Goal: Entertainment & Leisure: Browse casually

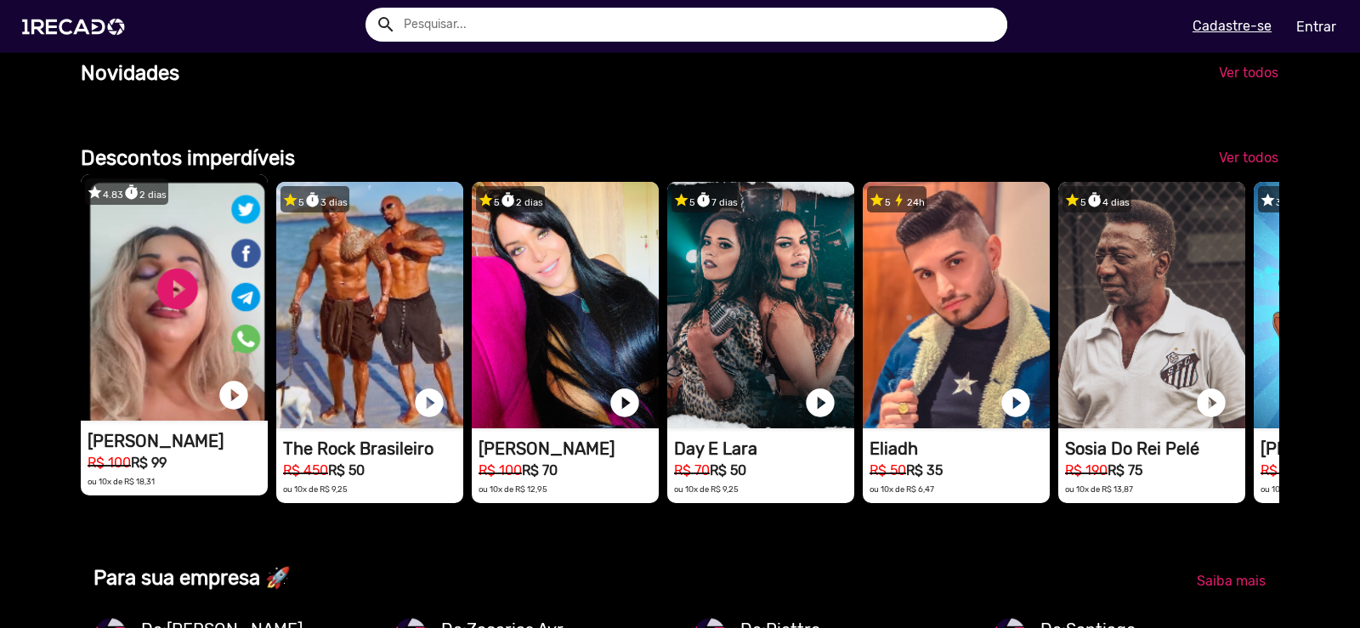
scroll to position [0, 2694]
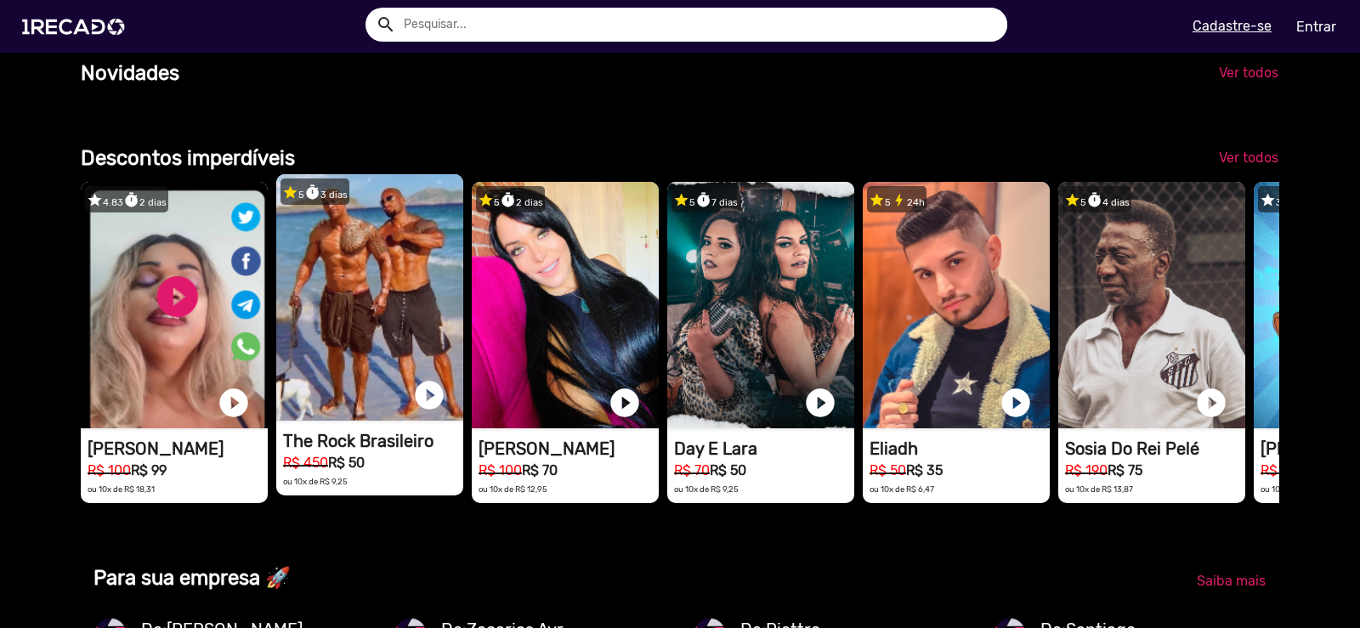
click at [403, 330] on video "1RECADO vídeos dedicados para fãs e empresas" at bounding box center [369, 297] width 187 height 246
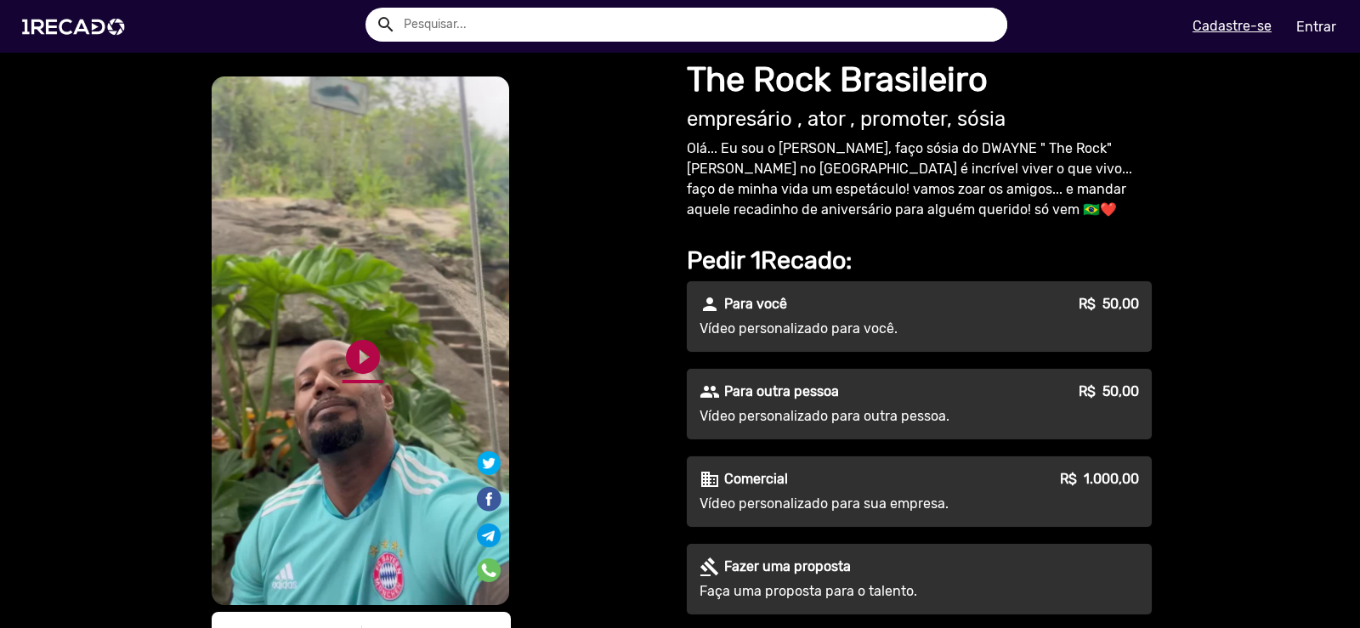
click at [366, 354] on link "play_circle_filled" at bounding box center [362, 357] width 41 height 41
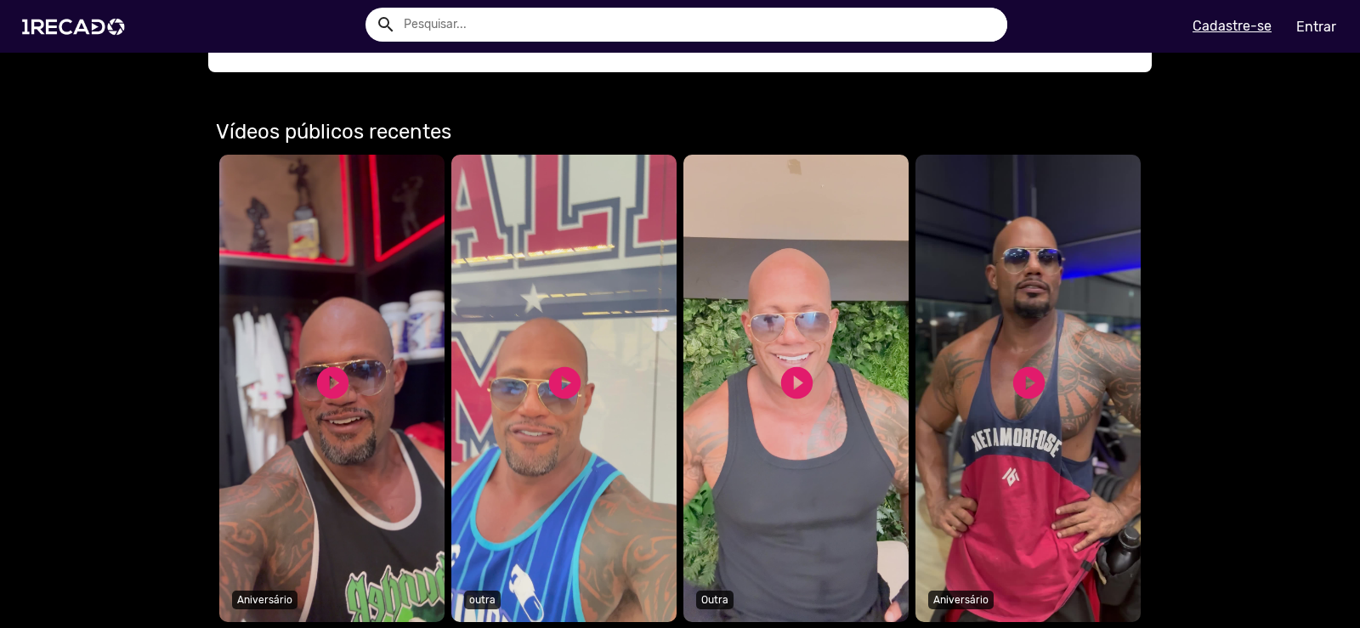
scroll to position [935, 0]
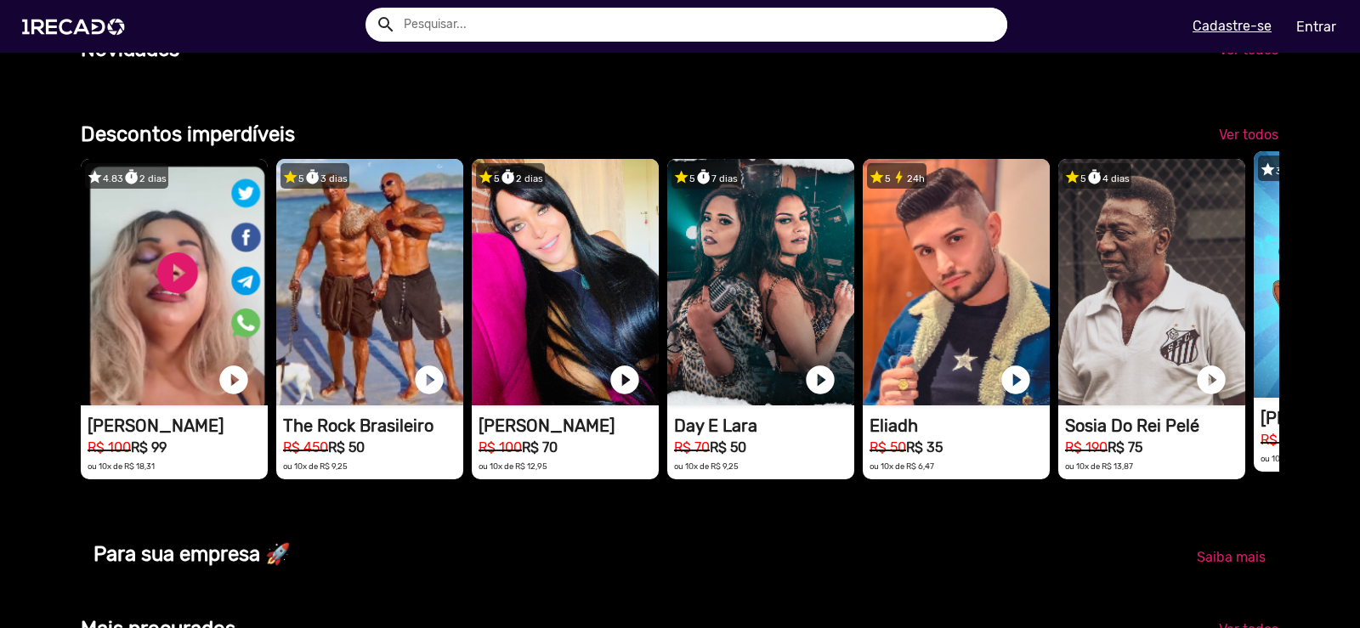
scroll to position [1275, 0]
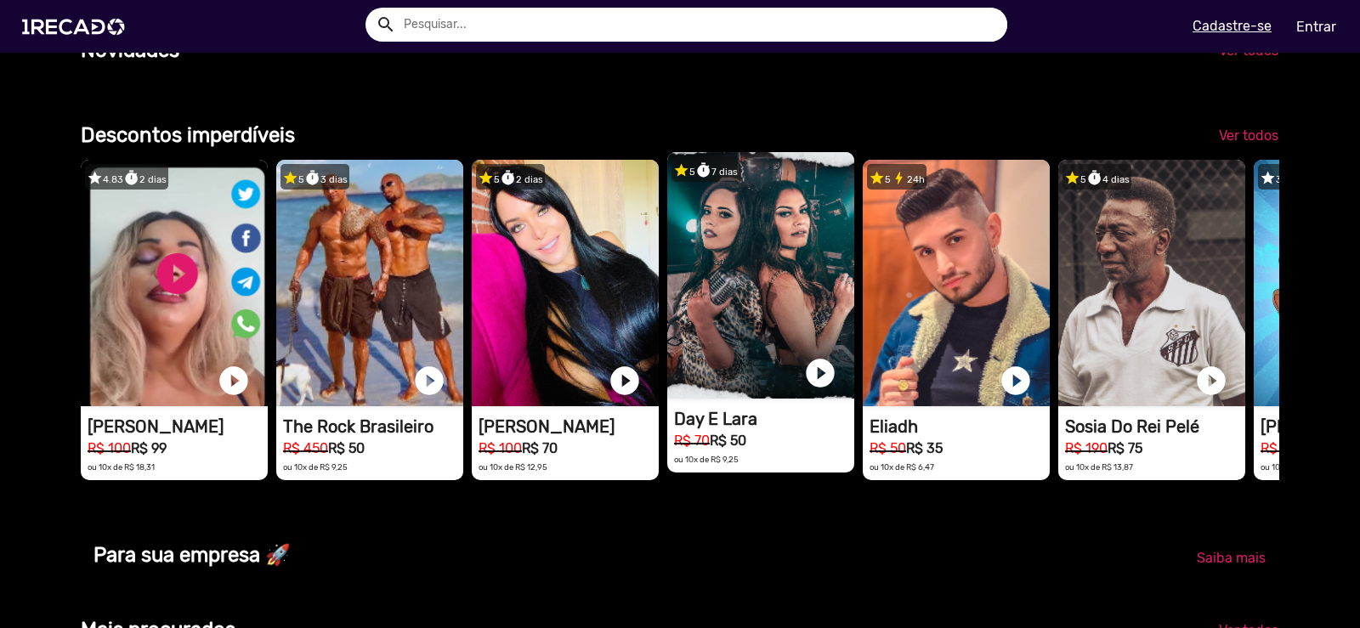
drag, startPoint x: 1258, startPoint y: 255, endPoint x: 704, endPoint y: 270, distance: 554.3
click at [704, 274] on div "star 4.83 timer 2 dias 1RECADO vídeos dedicados para fãs e empresas play_circle…" at bounding box center [680, 319] width 1198 height 337
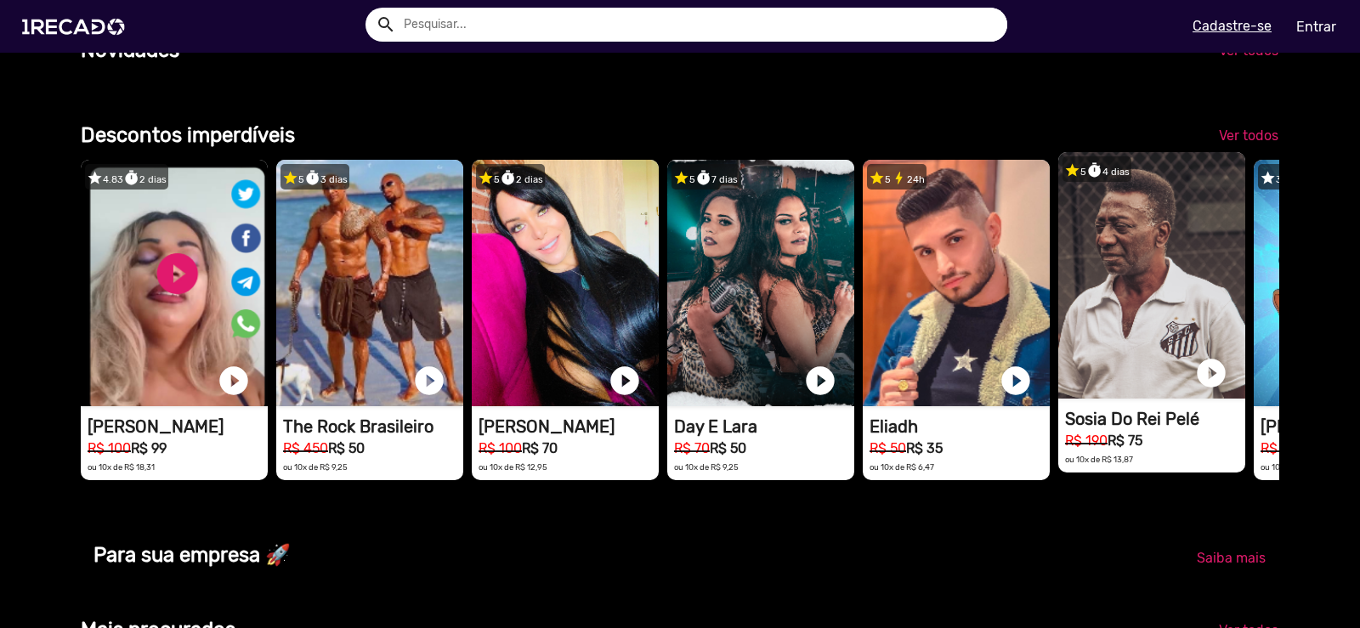
scroll to position [0, 2694]
click at [1191, 342] on video "1RECADO vídeos dedicados para fãs e empresas" at bounding box center [1151, 275] width 187 height 246
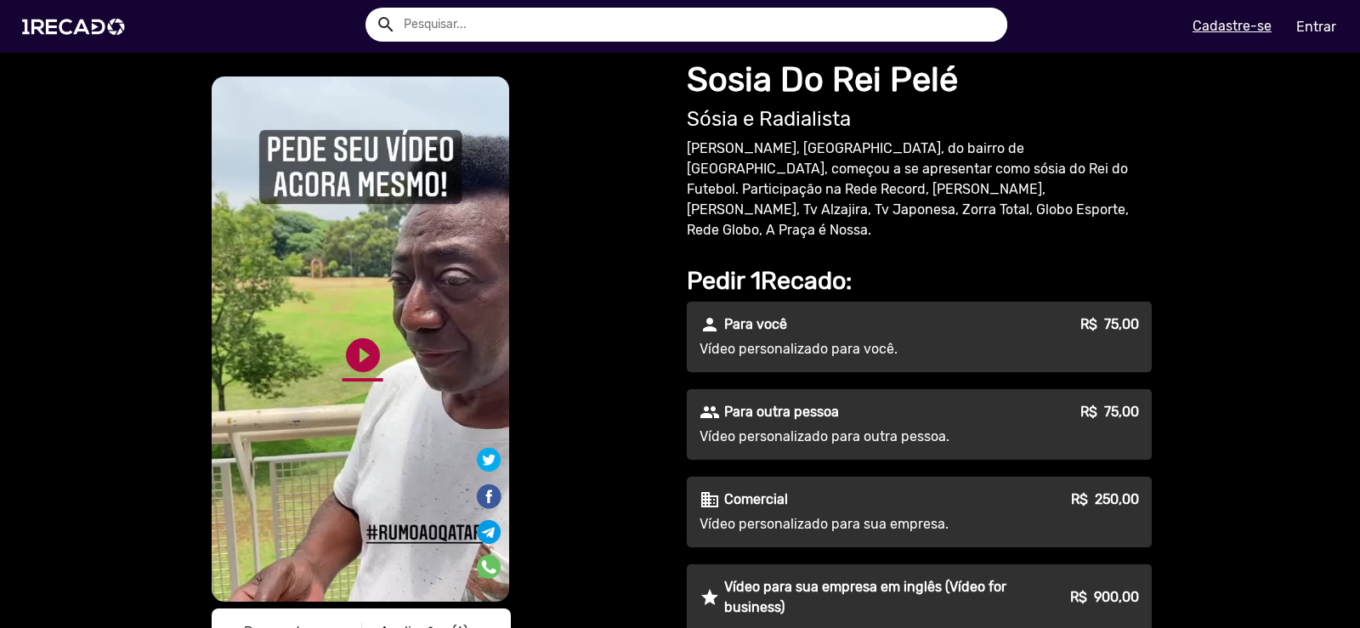
click at [356, 360] on link "play_circle_filled" at bounding box center [362, 355] width 41 height 41
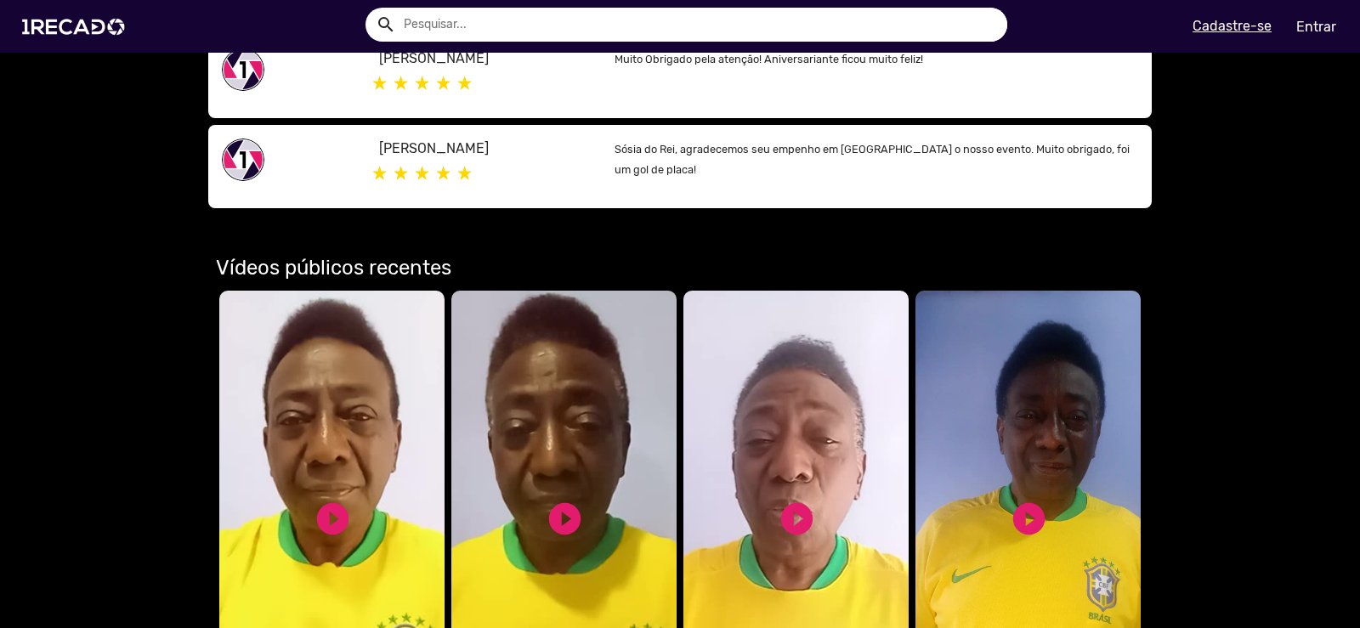
scroll to position [1275, 0]
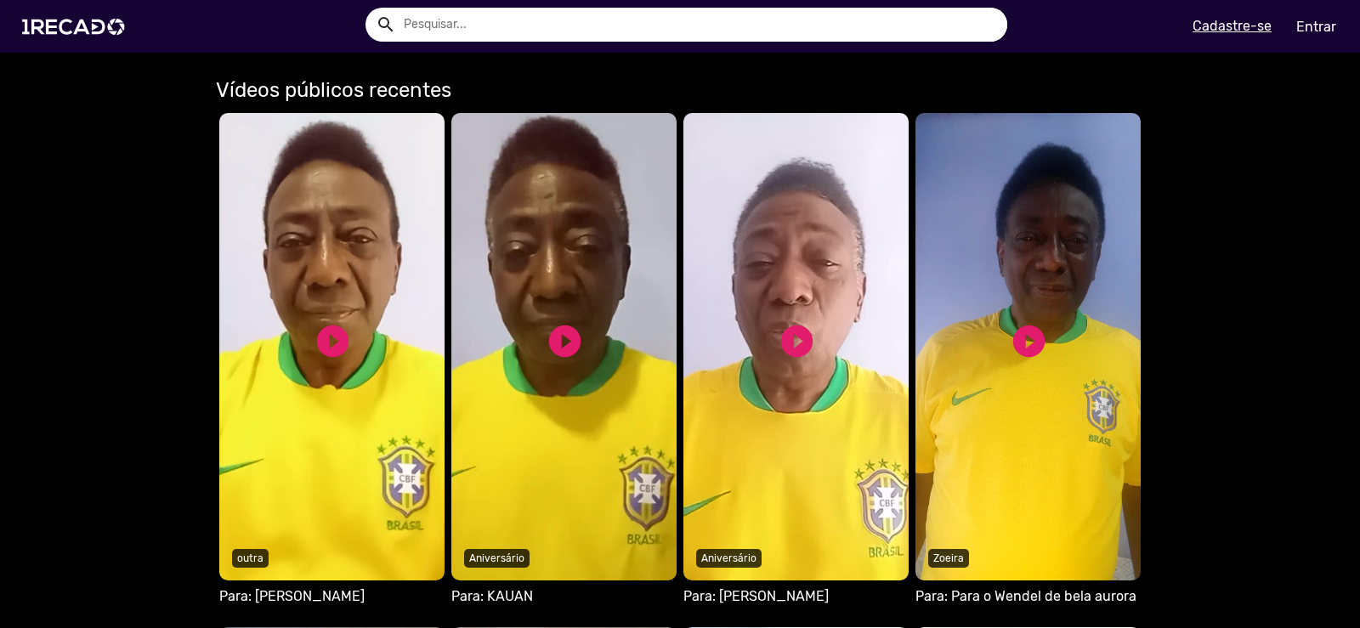
click at [353, 429] on video "Seu navegador não reproduz vídeo em HTML5" at bounding box center [331, 346] width 225 height 467
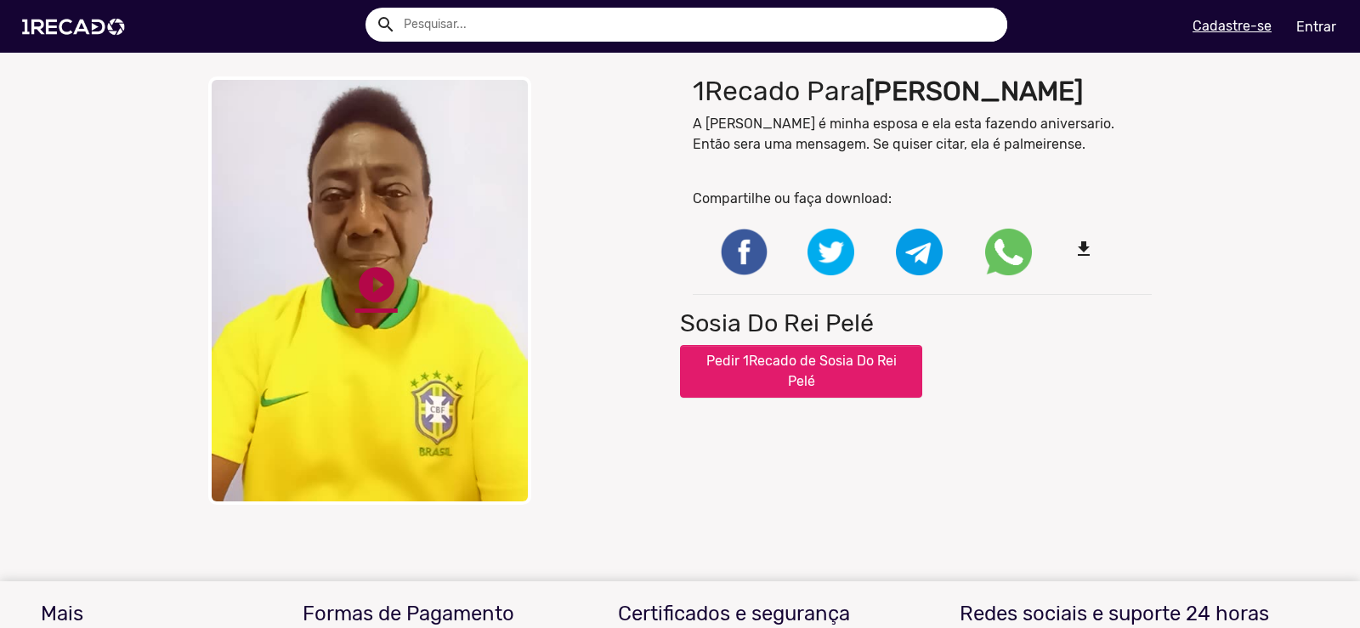
click at [373, 296] on link "play_circle_filled" at bounding box center [376, 284] width 42 height 42
click at [569, 336] on div "close Your browser does not support HTML5 video. pause_circle pause_circle" at bounding box center [437, 290] width 459 height 428
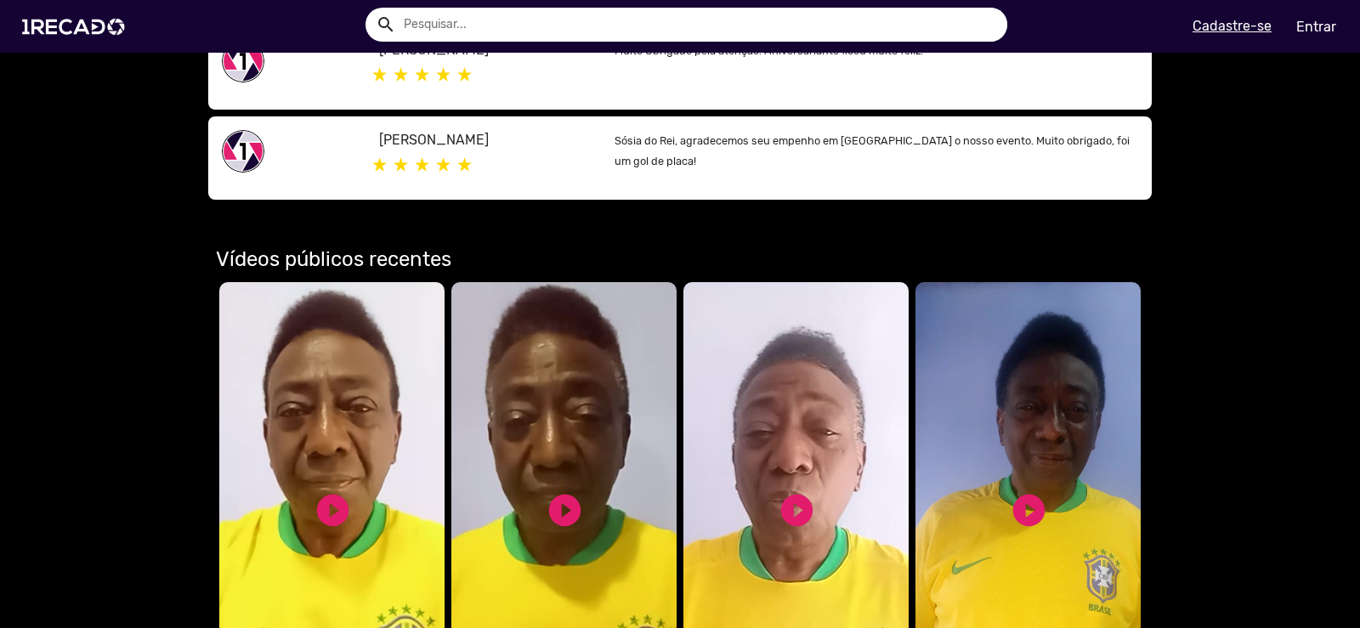
scroll to position [1275, 0]
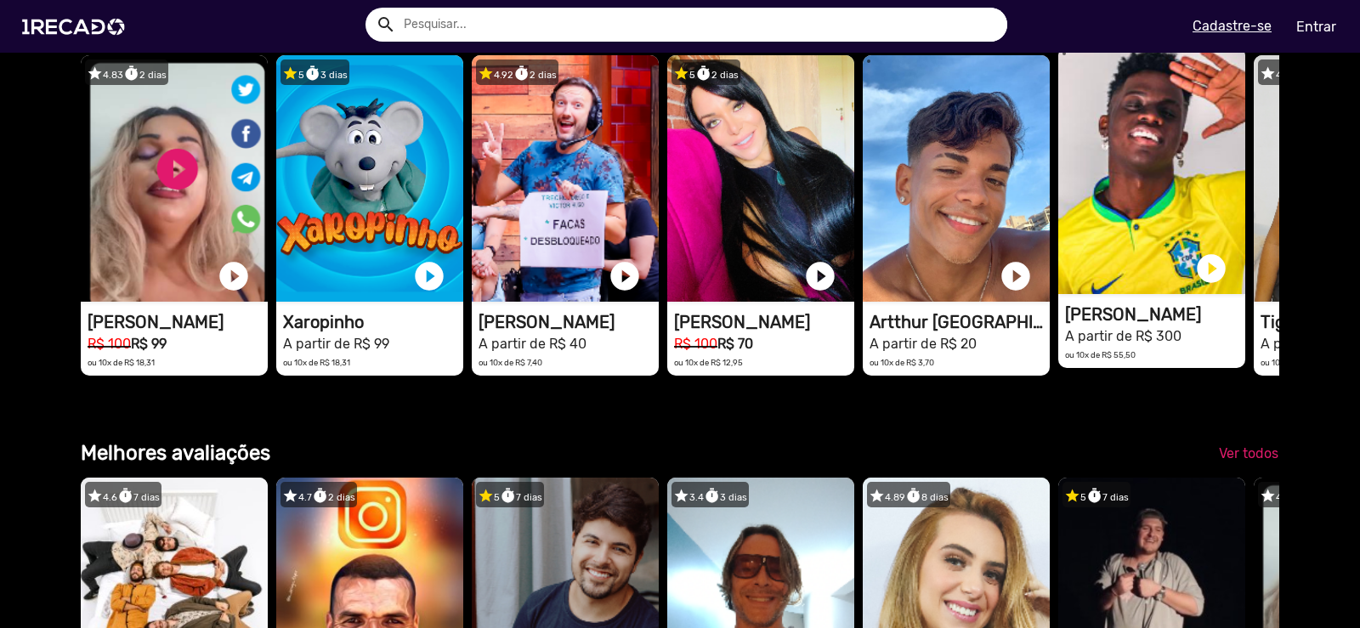
scroll to position [2209, 0]
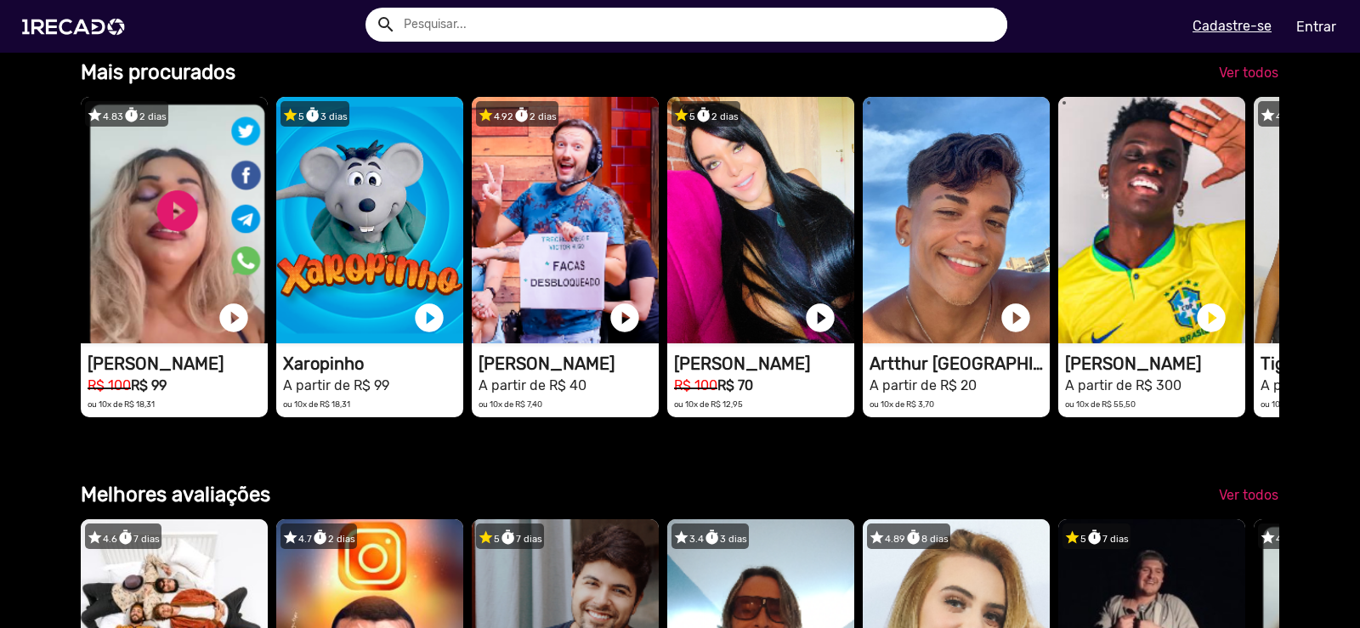
drag, startPoint x: 860, startPoint y: 341, endPoint x: 0, endPoint y: 263, distance: 863.5
click at [0, 263] on div "Categorias 🌐 Todos 769 💼 Para sua empresa 🎭 Imitadores 20 🪕 Modão 6 🎶 Funk 3 💄 …" at bounding box center [680, 198] width 1360 height 4000
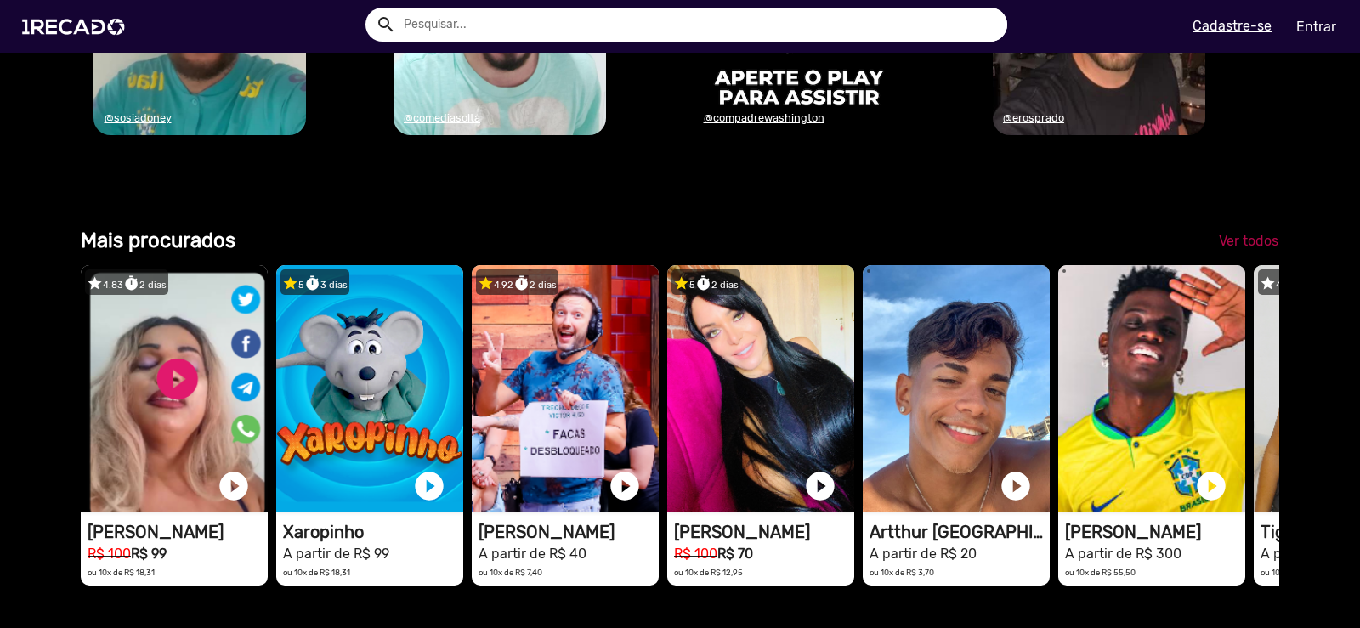
scroll to position [2040, 0]
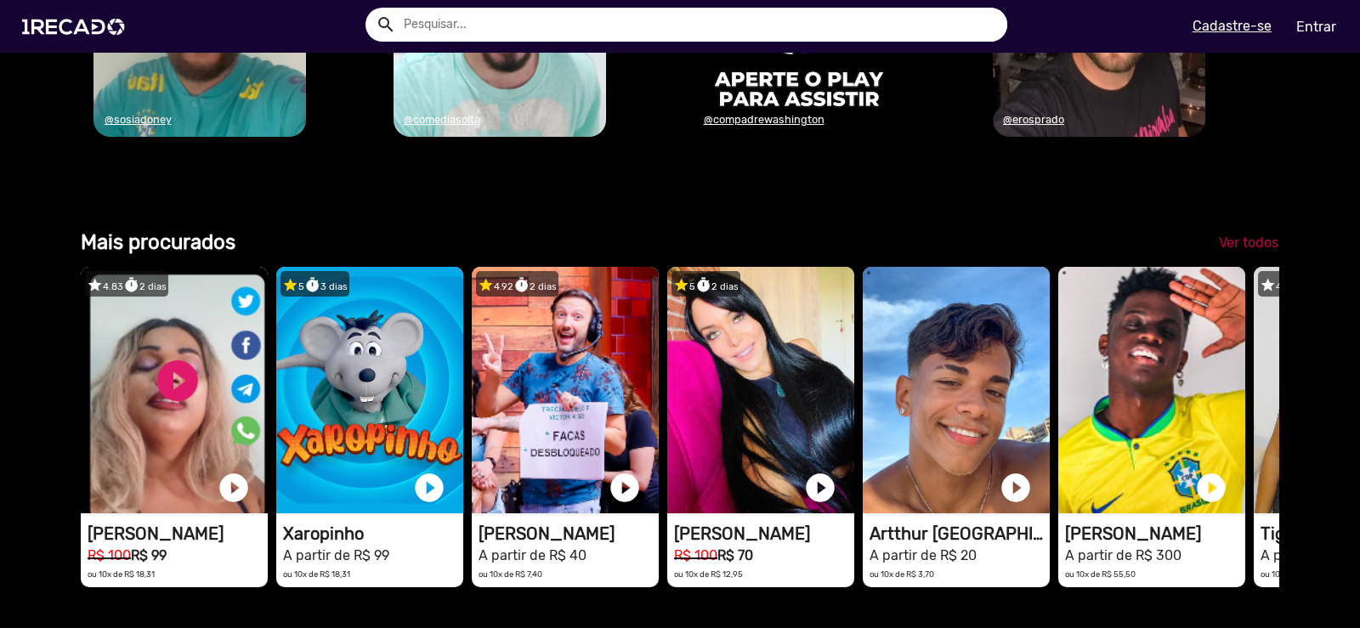
click at [1261, 258] on link "Ver todos" at bounding box center [1248, 243] width 87 height 31
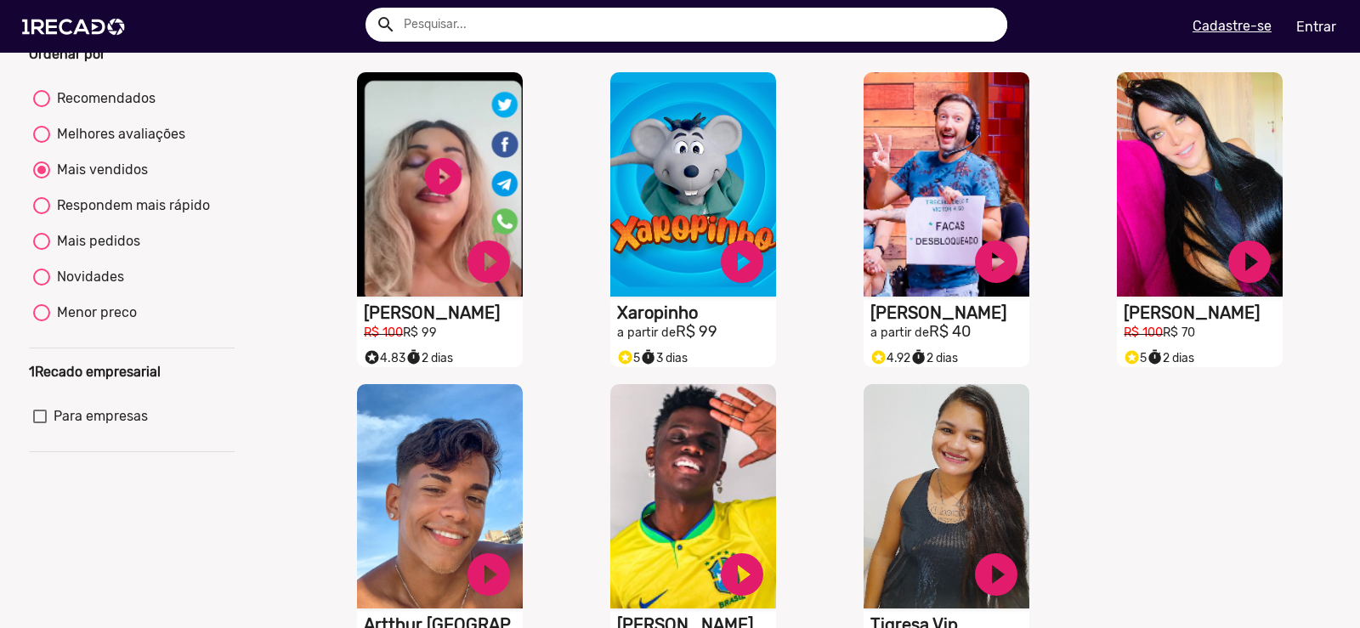
scroll to position [340, 0]
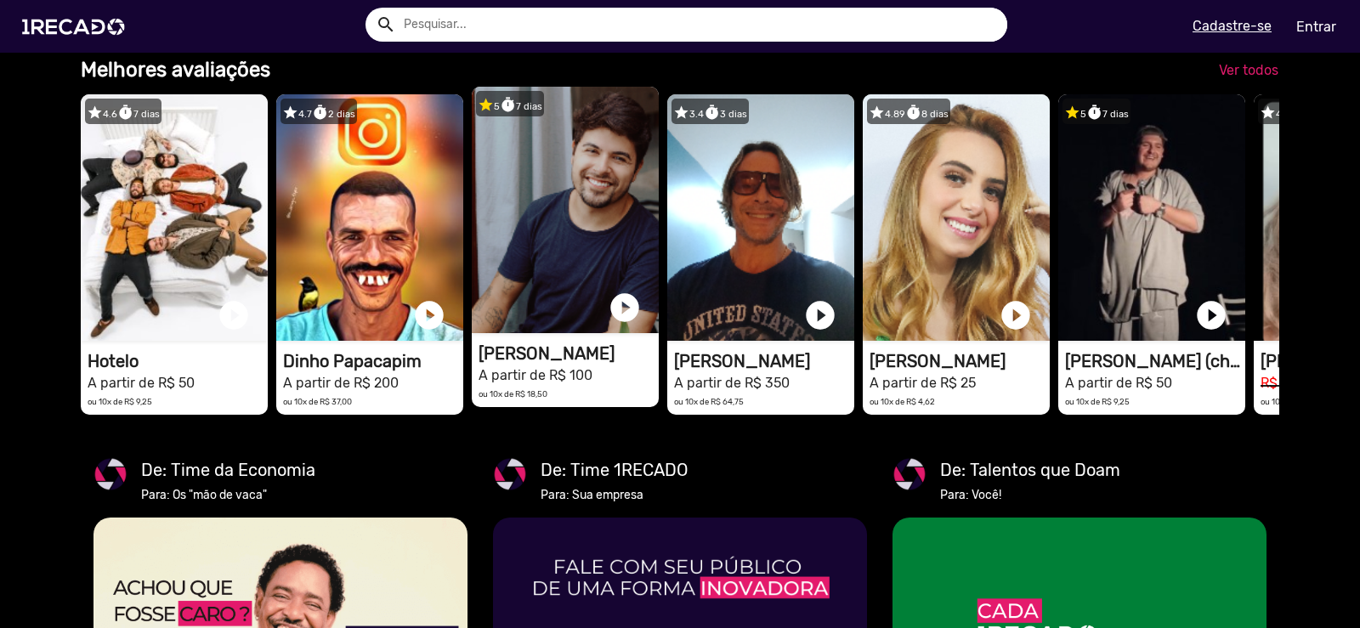
scroll to position [0, 1347]
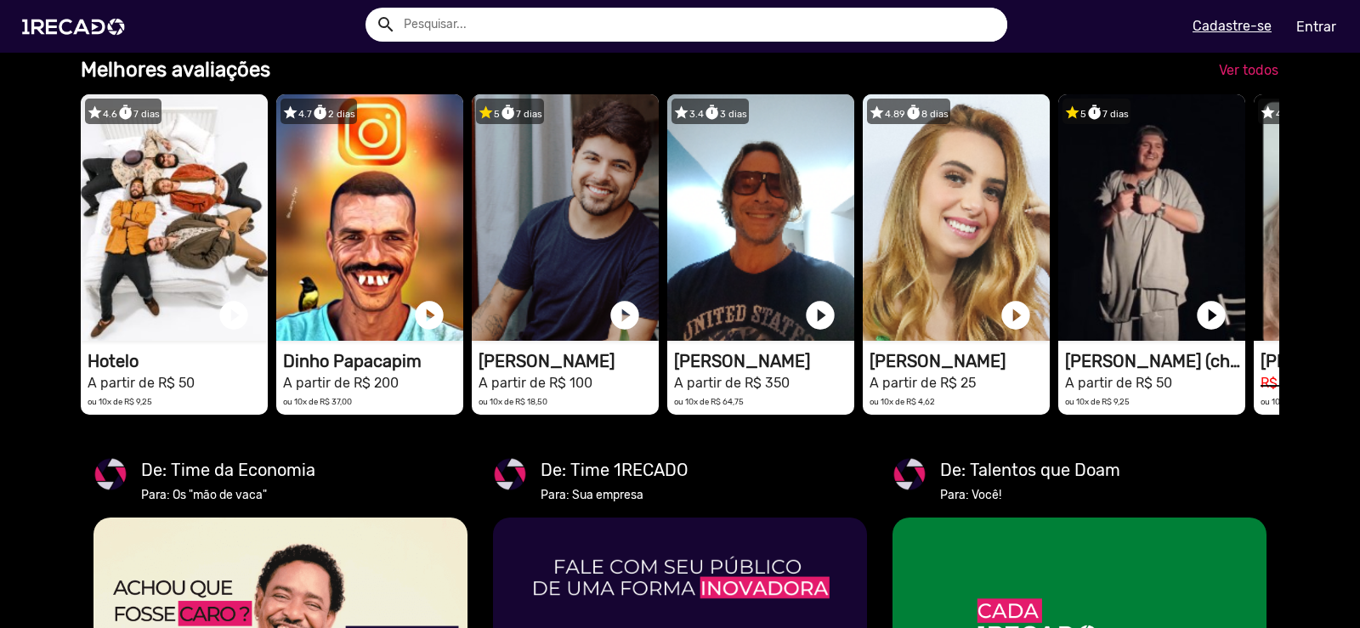
drag, startPoint x: 1123, startPoint y: 342, endPoint x: 66, endPoint y: 301, distance: 1057.9
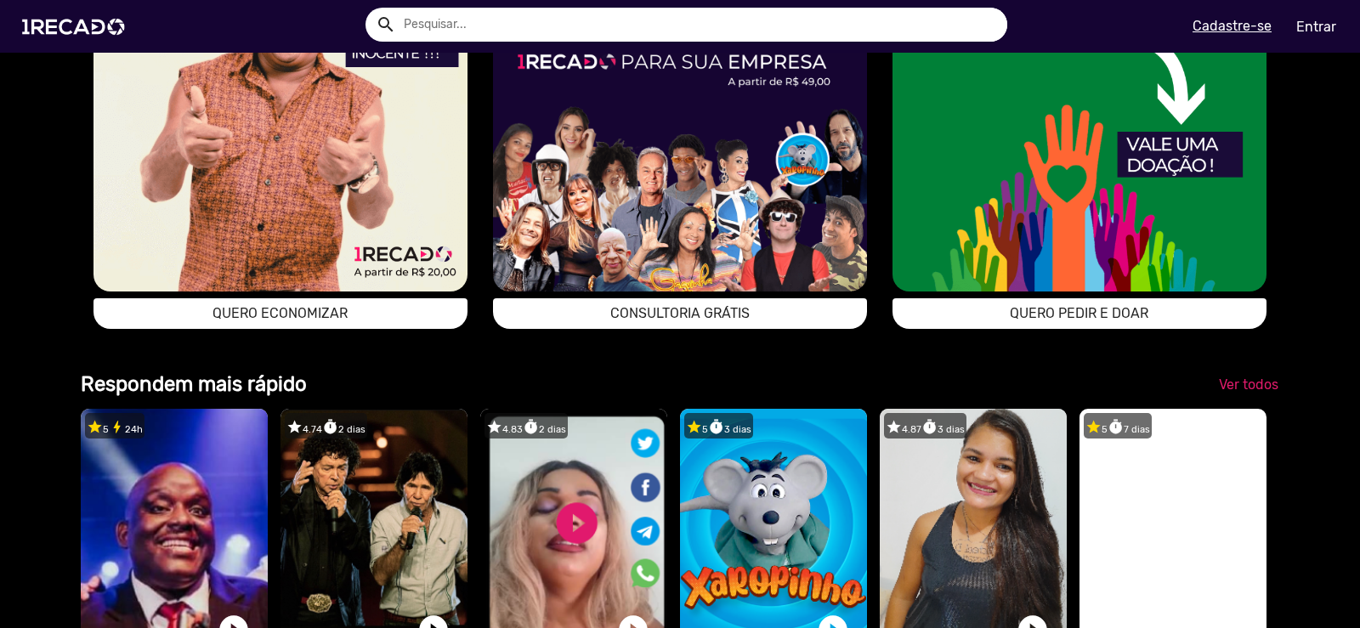
scroll to position [3484, 0]
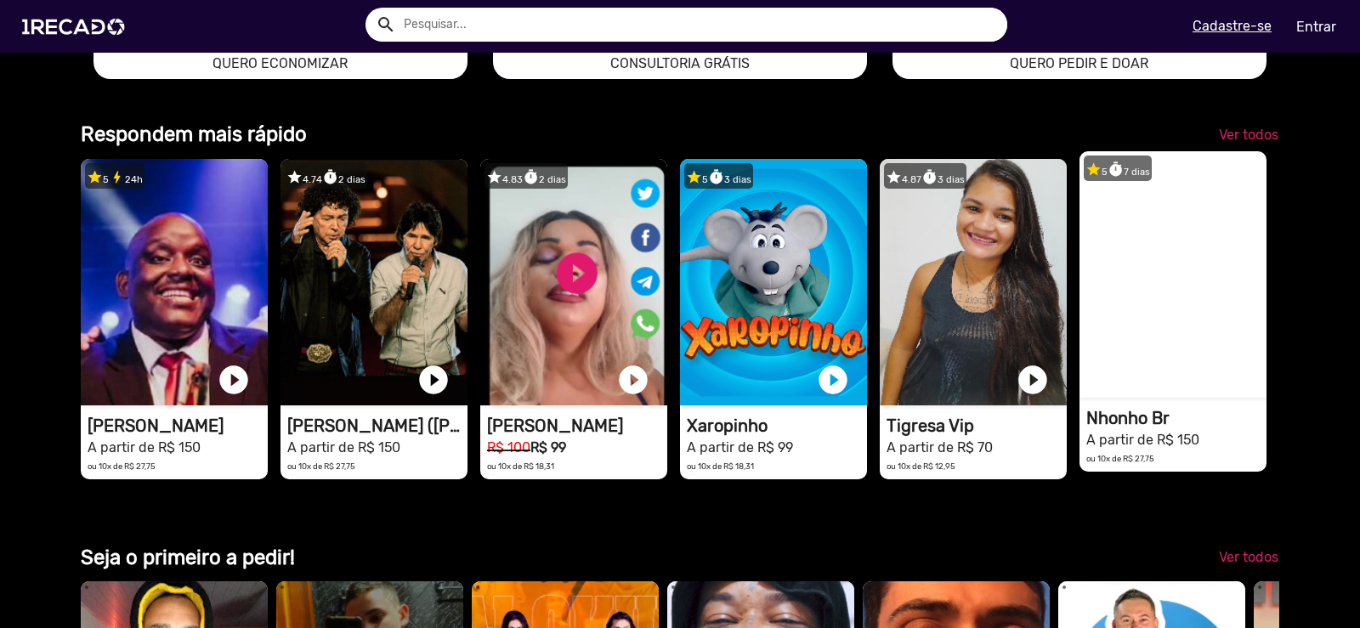
click at [1157, 379] on video "1RECADO vídeos dedicados para fãs e empresas" at bounding box center [1172, 274] width 187 height 246
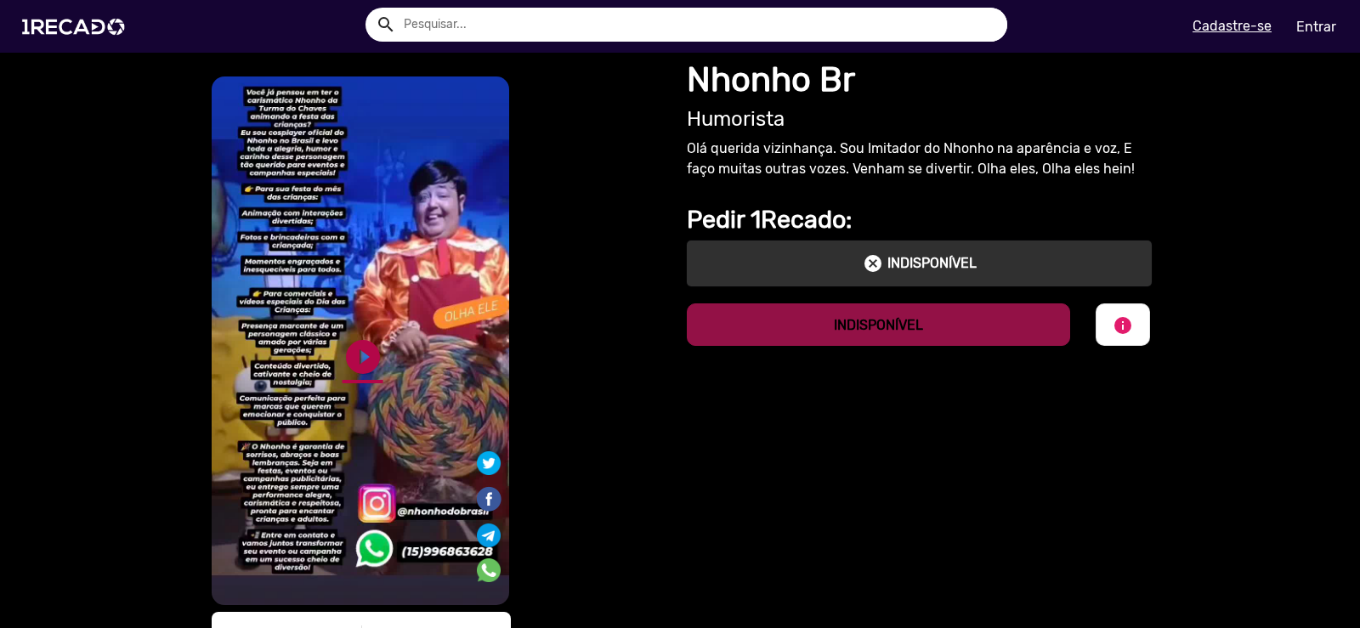
click at [359, 349] on link "play_circle_filled" at bounding box center [362, 357] width 41 height 41
click at [346, 337] on link "pause_circle" at bounding box center [362, 357] width 41 height 41
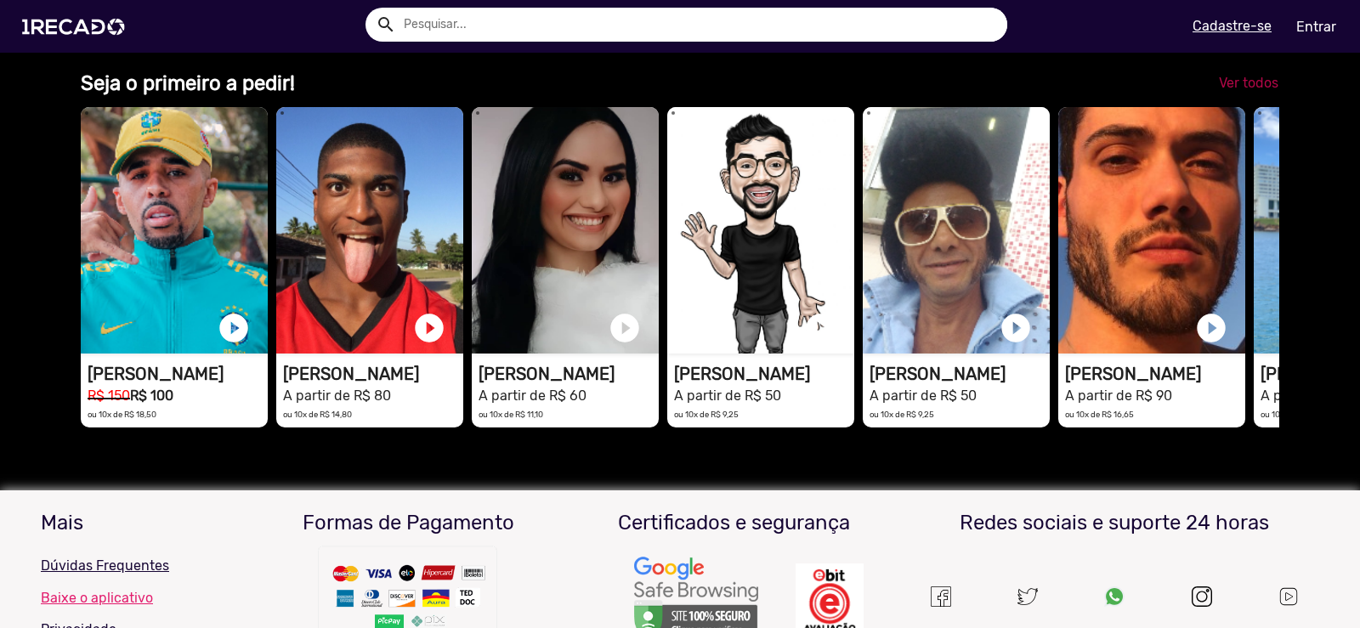
scroll to position [0, 4041]
click at [1224, 91] on span "Ver todos" at bounding box center [1248, 83] width 59 height 16
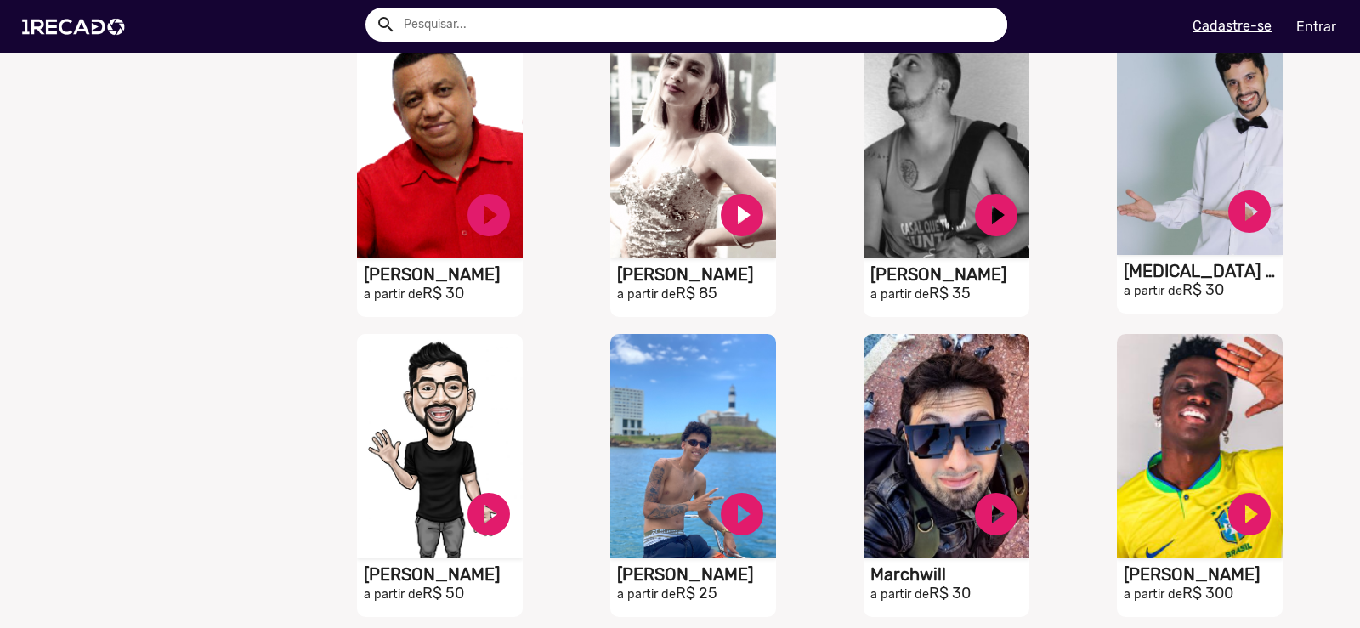
scroll to position [935, 0]
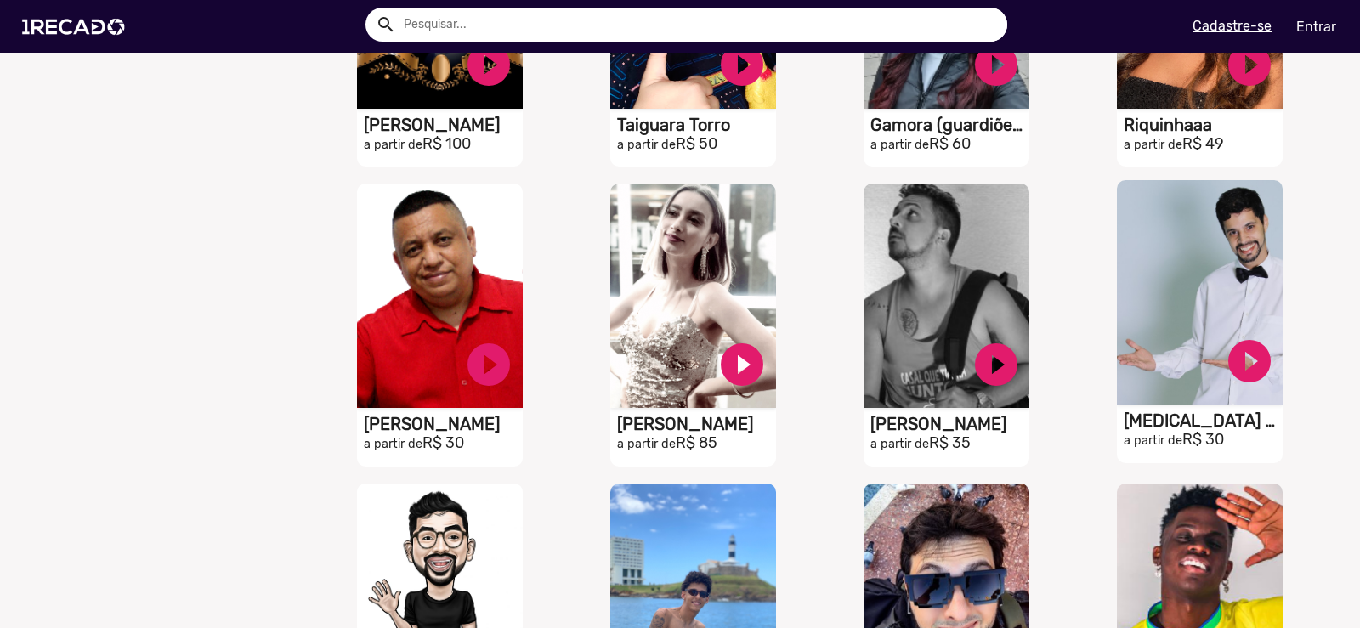
click at [1209, 287] on video "S1RECADO vídeos dedicados para fãs e empresas" at bounding box center [1200, 292] width 166 height 224
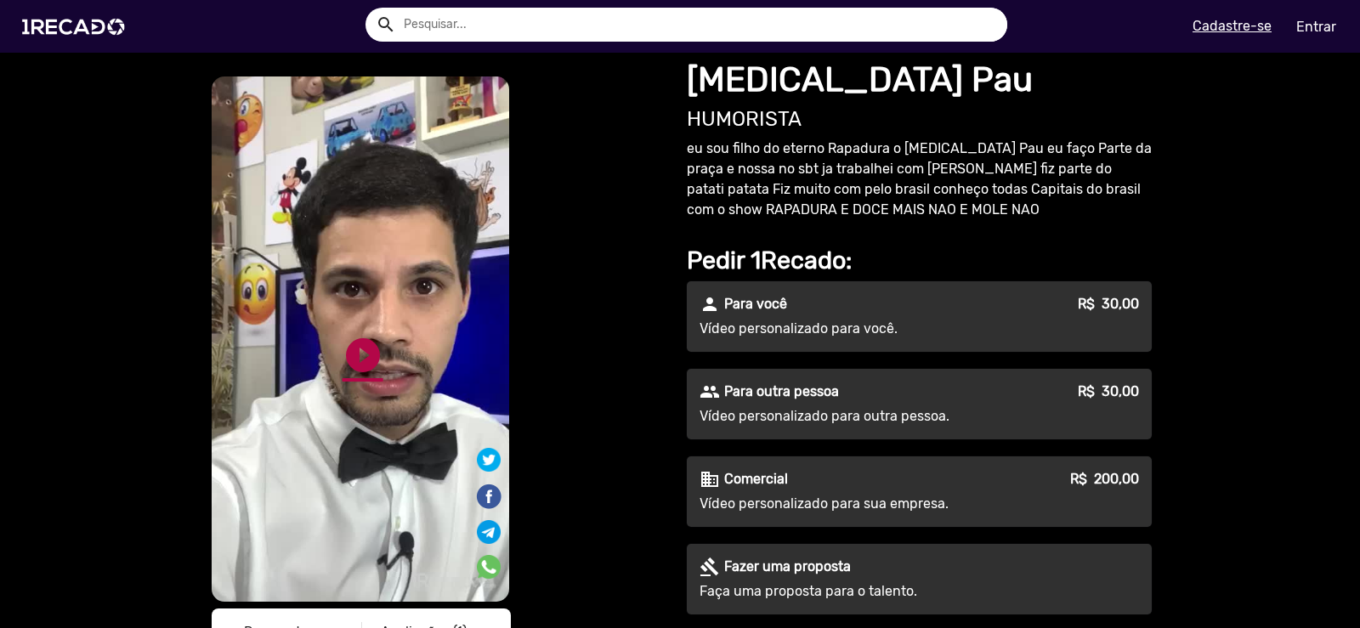
click at [354, 367] on link "play_circle_filled" at bounding box center [362, 355] width 41 height 41
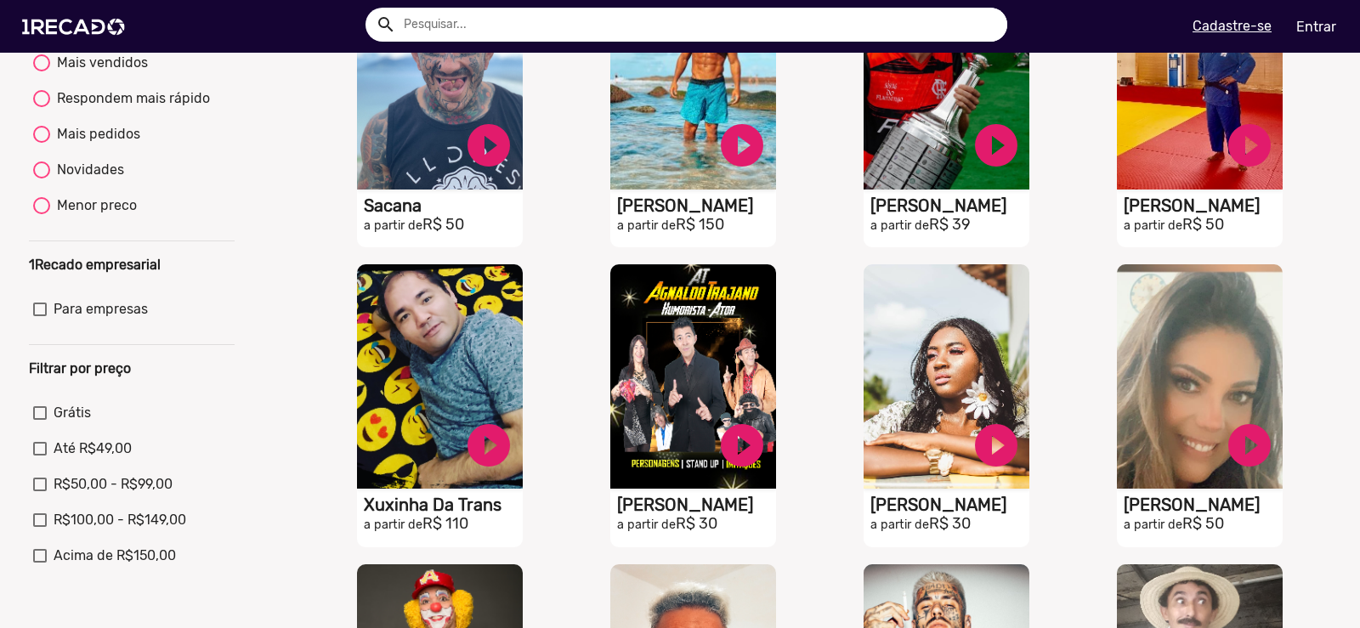
scroll to position [170, 0]
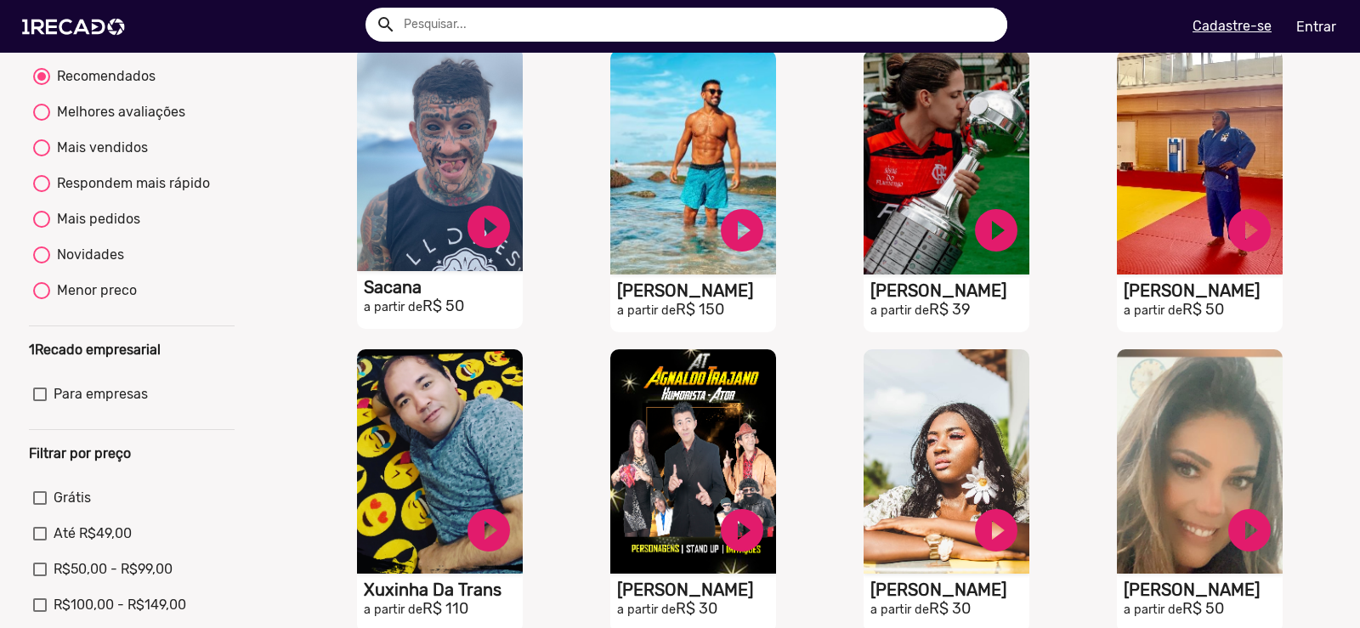
click at [410, 218] on video "S1RECADO vídeos dedicados para fãs e empresas" at bounding box center [440, 159] width 166 height 224
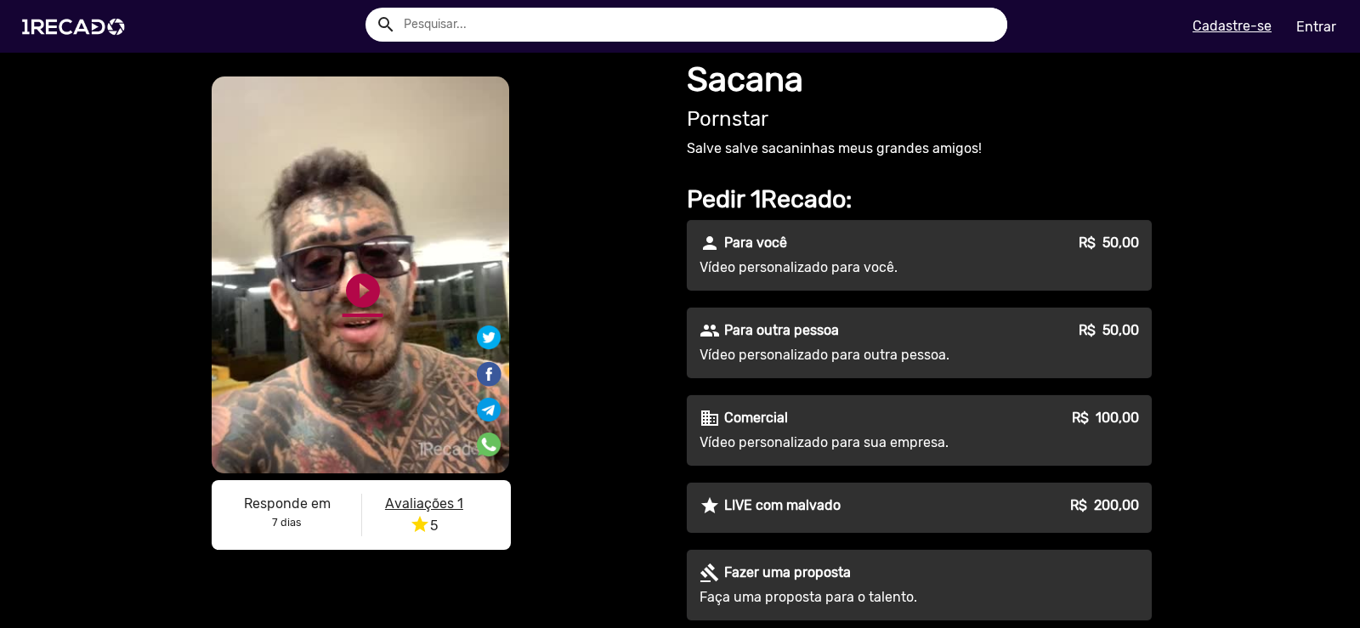
click at [376, 306] on link "play_circle_filled" at bounding box center [362, 290] width 41 height 41
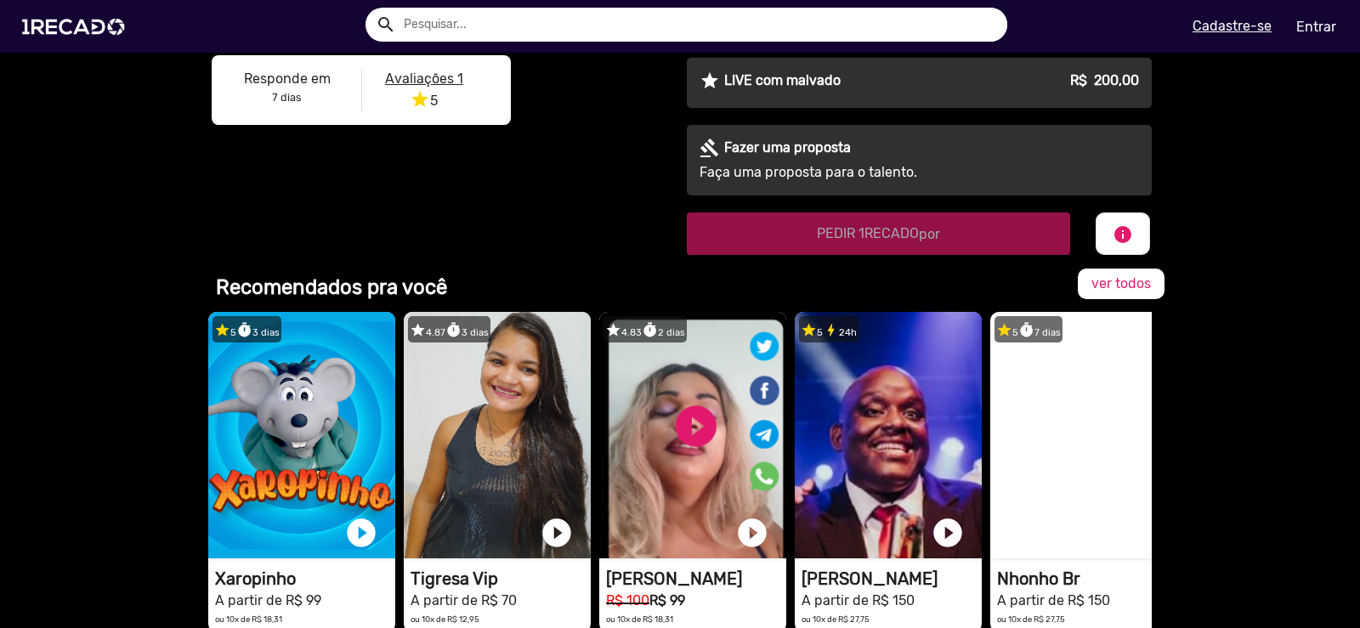
scroll to position [595, 0]
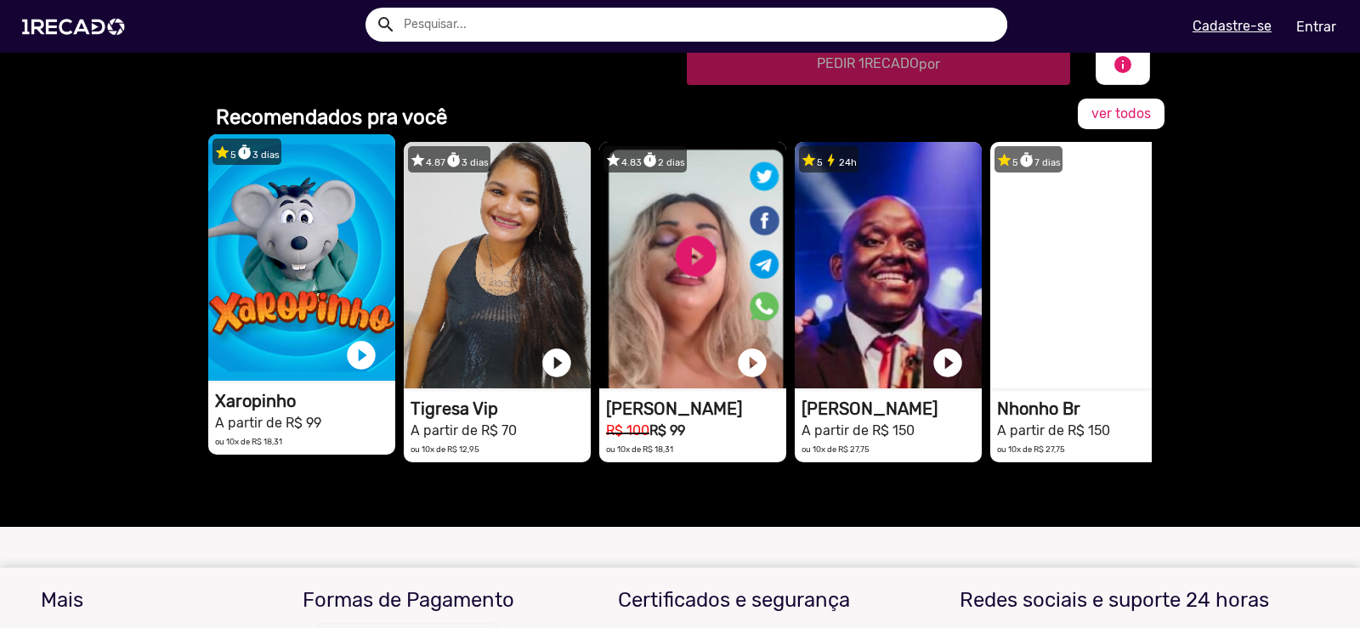
click at [298, 290] on video "1RECADO vídeos dedicados para fãs e empresas" at bounding box center [301, 257] width 187 height 246
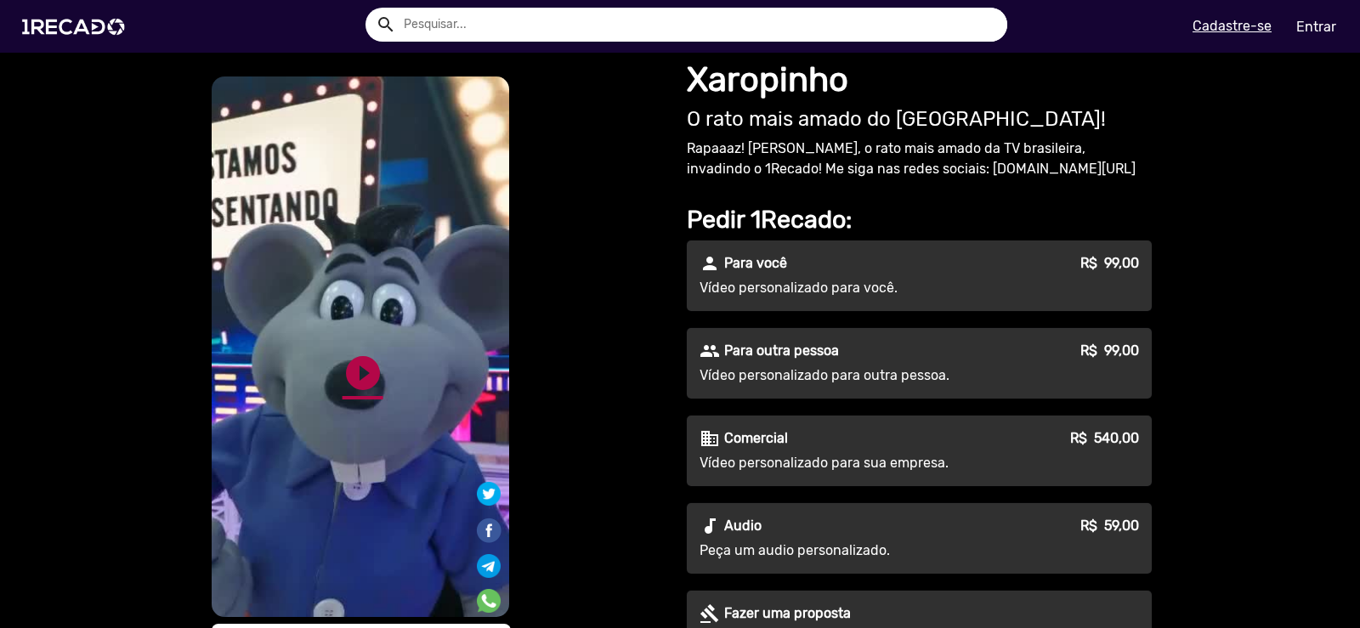
click at [342, 382] on link "play_circle_filled" at bounding box center [362, 373] width 41 height 41
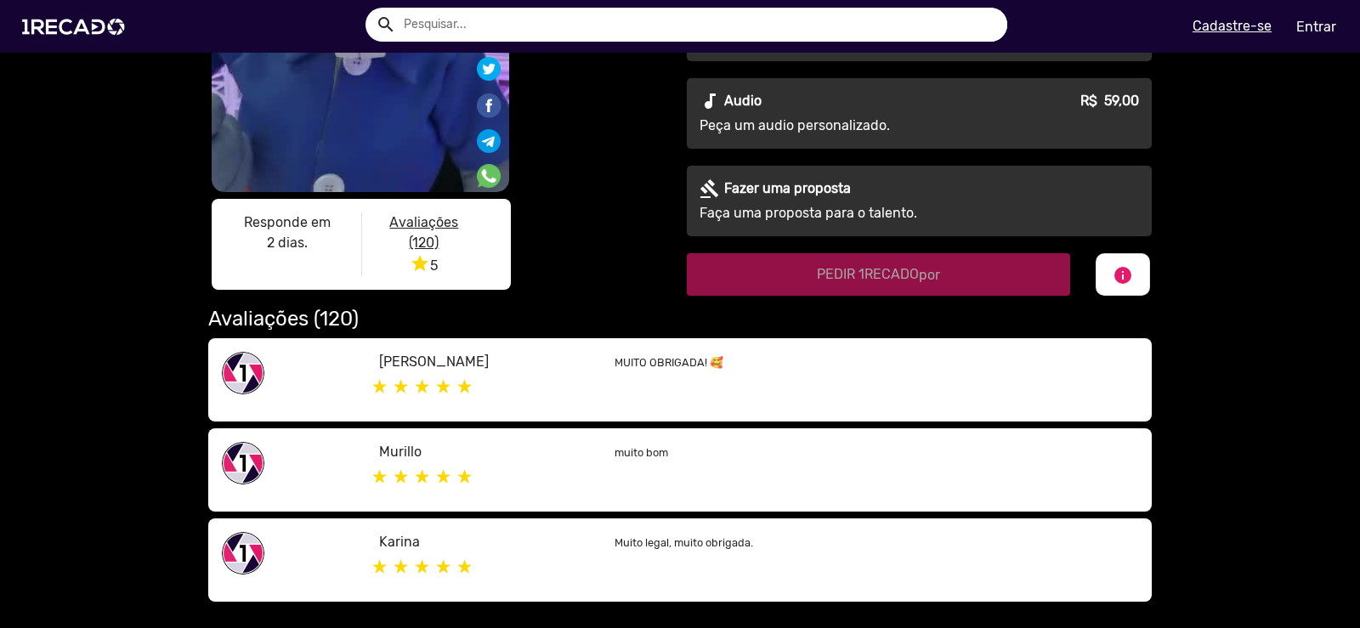
scroll to position [85, 0]
